Goal: Task Accomplishment & Management: Manage account settings

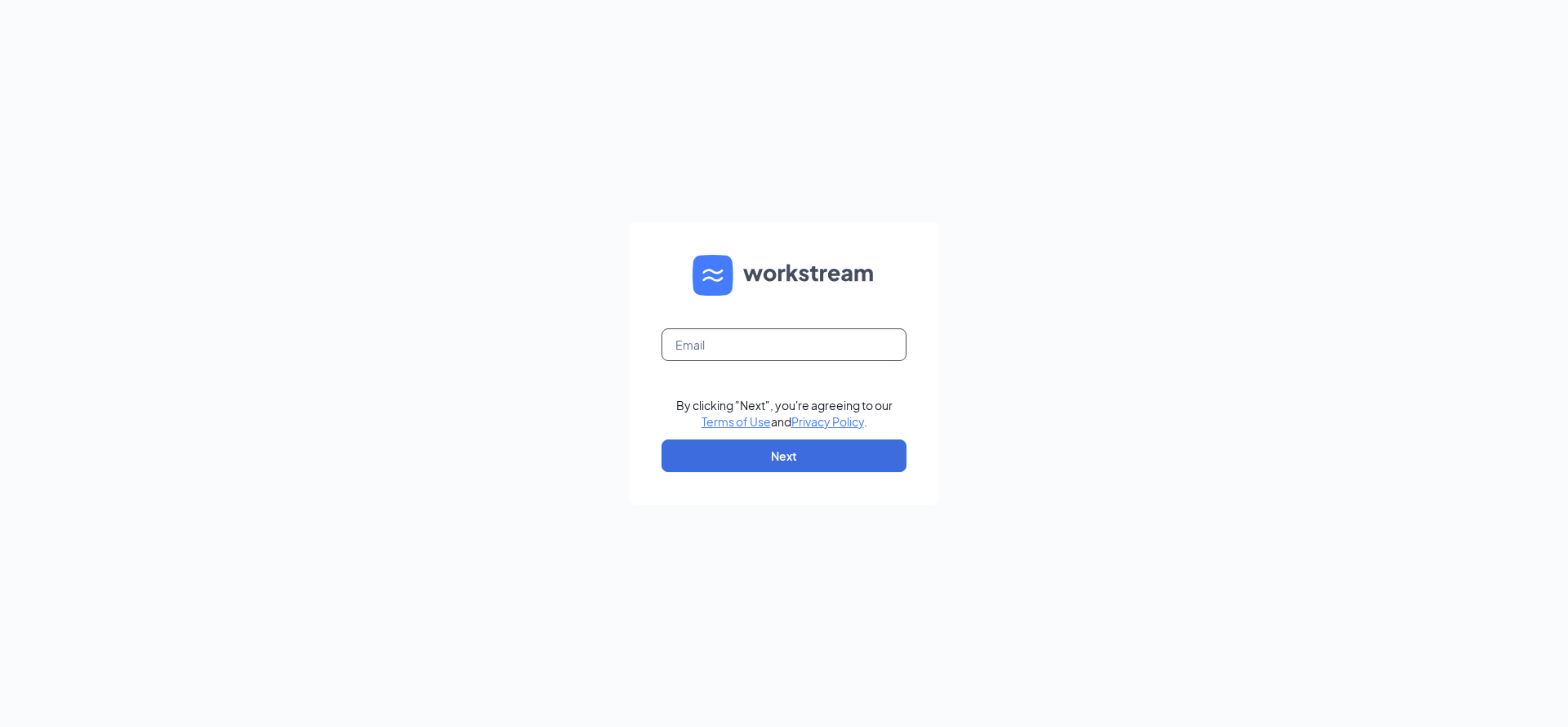
click at [790, 337] on input "text" at bounding box center [784, 345] width 245 height 33
click at [753, 352] on input "text" at bounding box center [784, 345] width 245 height 33
type input "[EMAIL_ADDRESS][DOMAIN_NAME]"
click at [749, 448] on button "Next" at bounding box center [784, 456] width 245 height 33
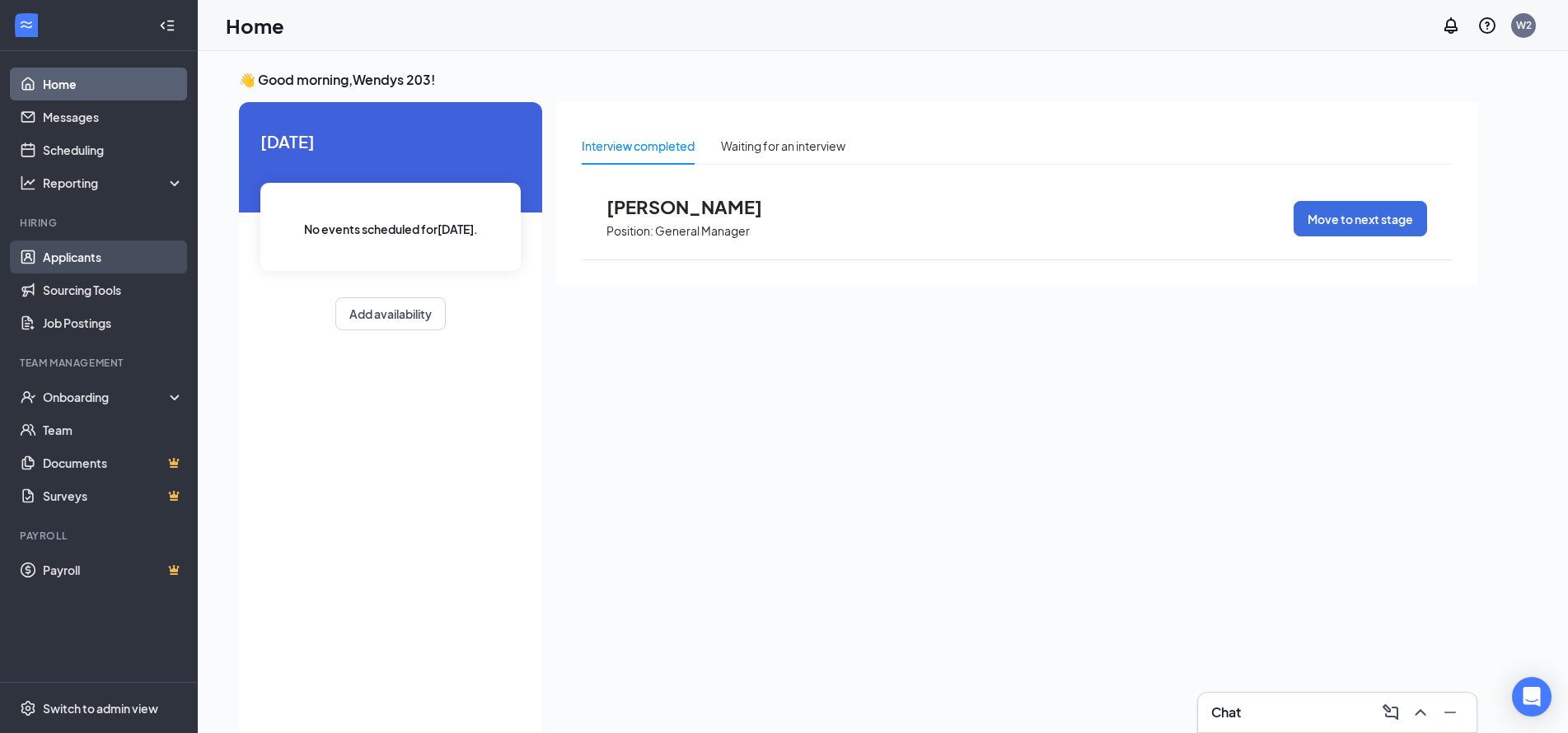
click at [168, 258] on link "Applicants" at bounding box center [114, 257] width 141 height 33
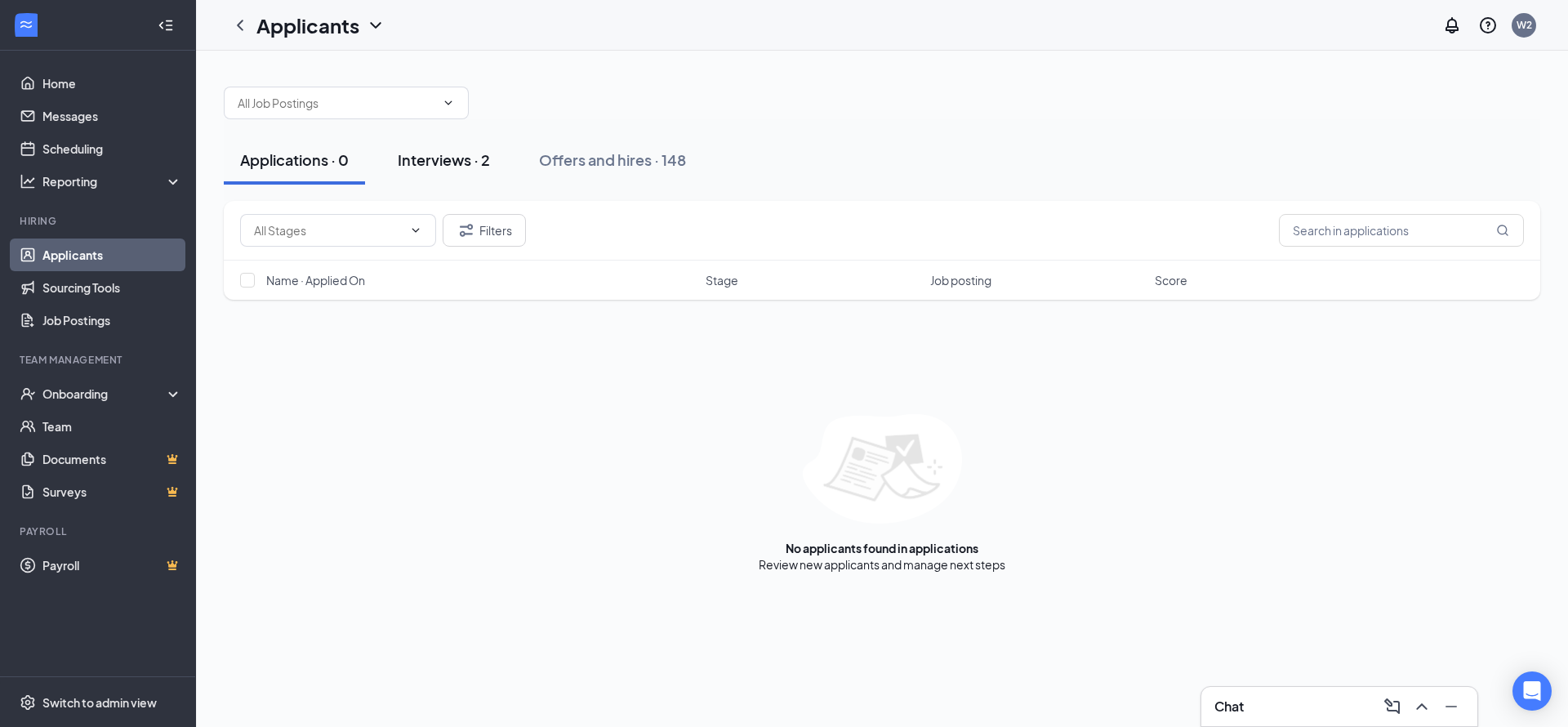
click at [453, 159] on div "Interviews · 2" at bounding box center [444, 159] width 92 height 21
